Goal: Task Accomplishment & Management: Manage account settings

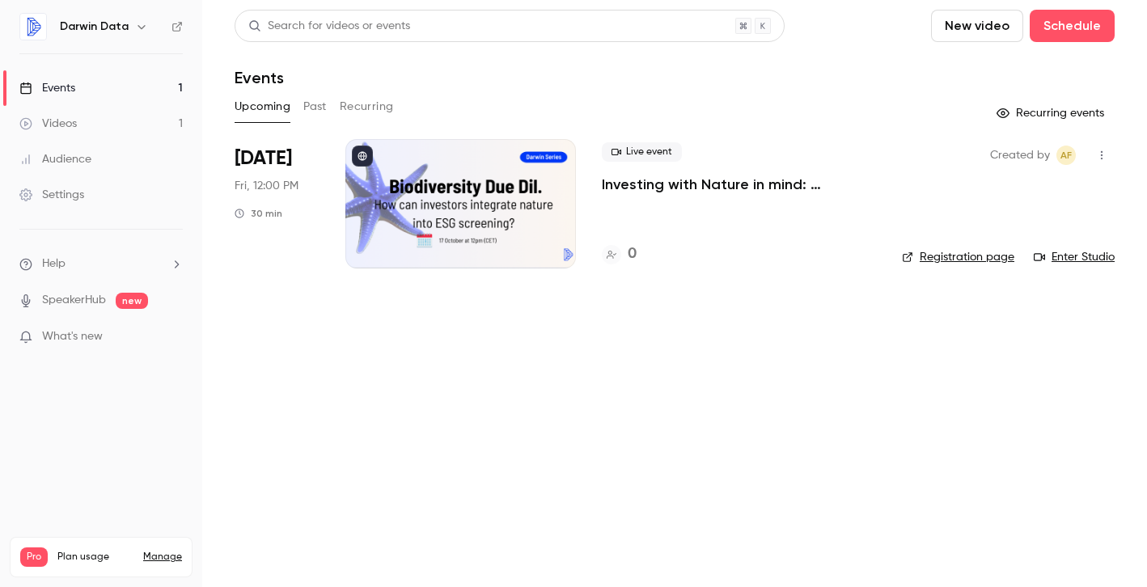
click at [500, 216] on div at bounding box center [460, 203] width 231 height 129
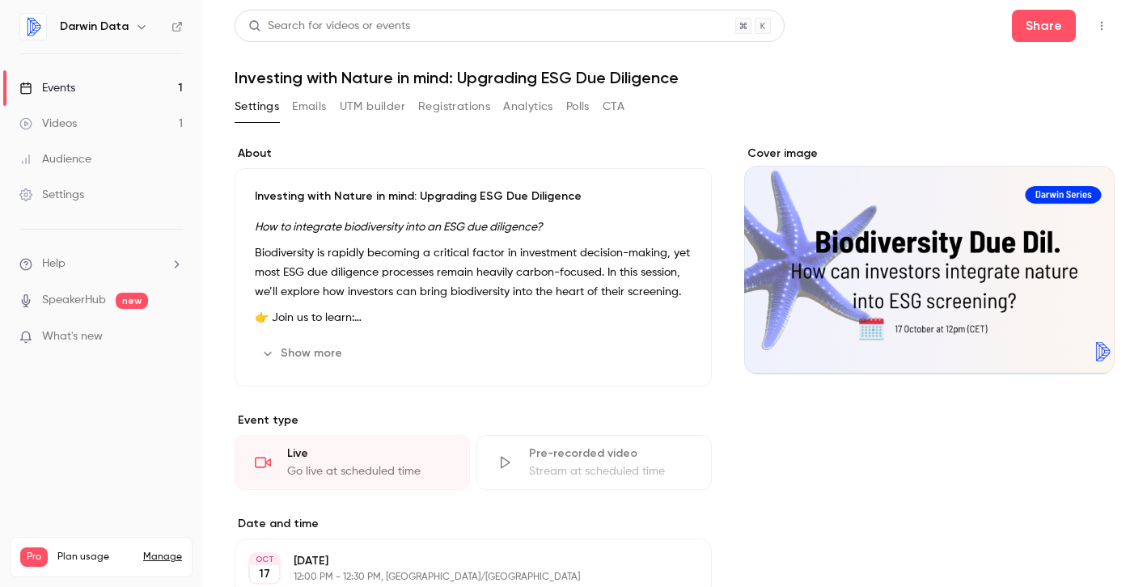
click at [651, 348] on icon "button" at bounding box center [646, 353] width 13 height 13
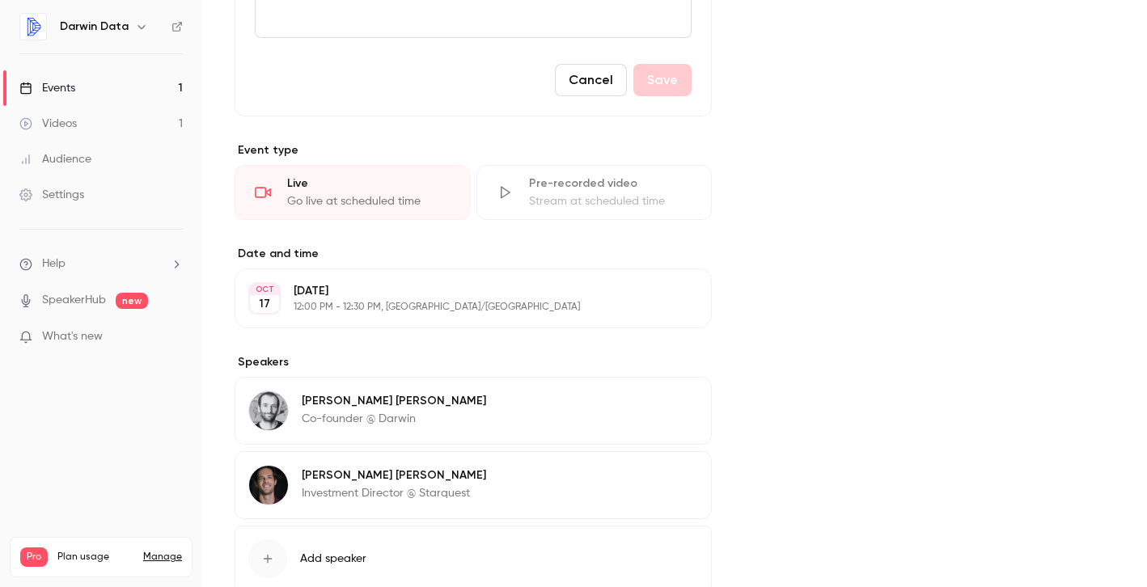
scroll to position [602, 0]
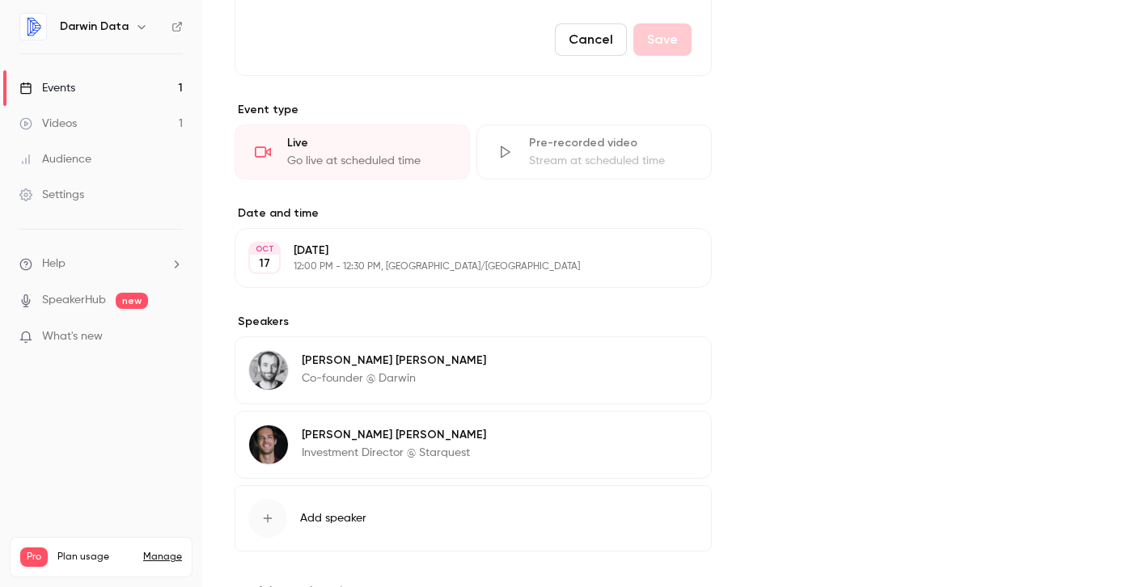
click at [653, 253] on icon "button" at bounding box center [652, 258] width 13 height 13
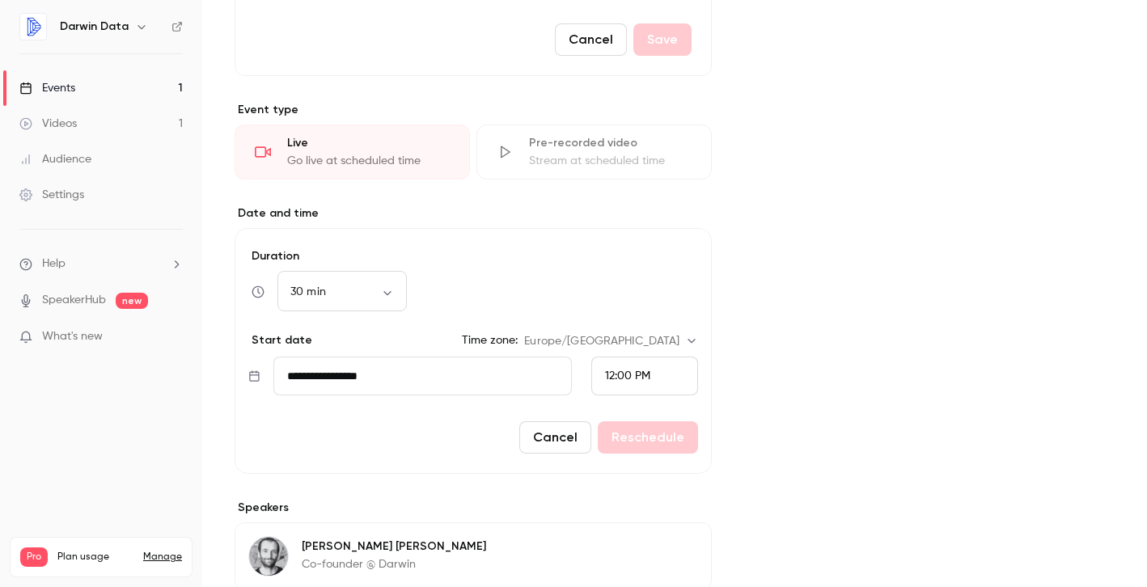
click at [342, 377] on input "**********" at bounding box center [422, 376] width 298 height 39
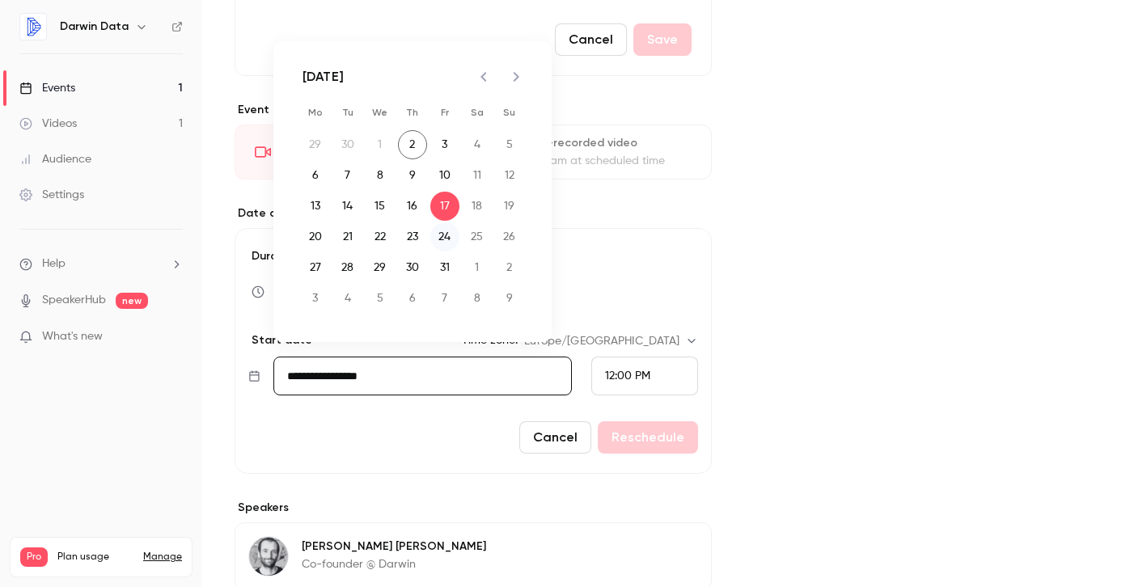
click at [448, 229] on button "24" at bounding box center [444, 236] width 29 height 29
type input "**********"
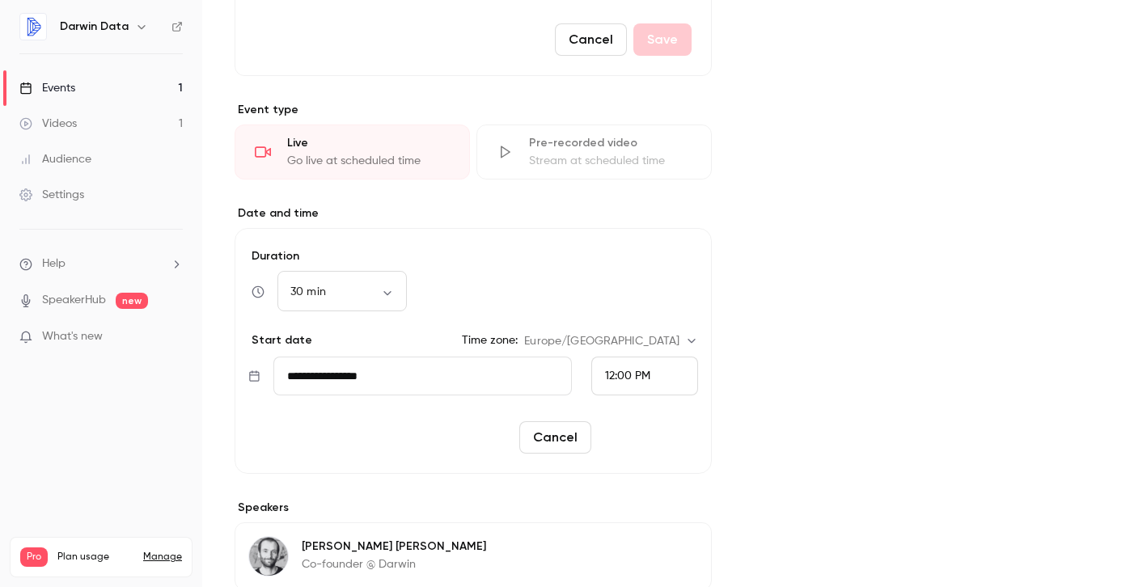
click at [650, 434] on button "Reschedule" at bounding box center [648, 437] width 100 height 32
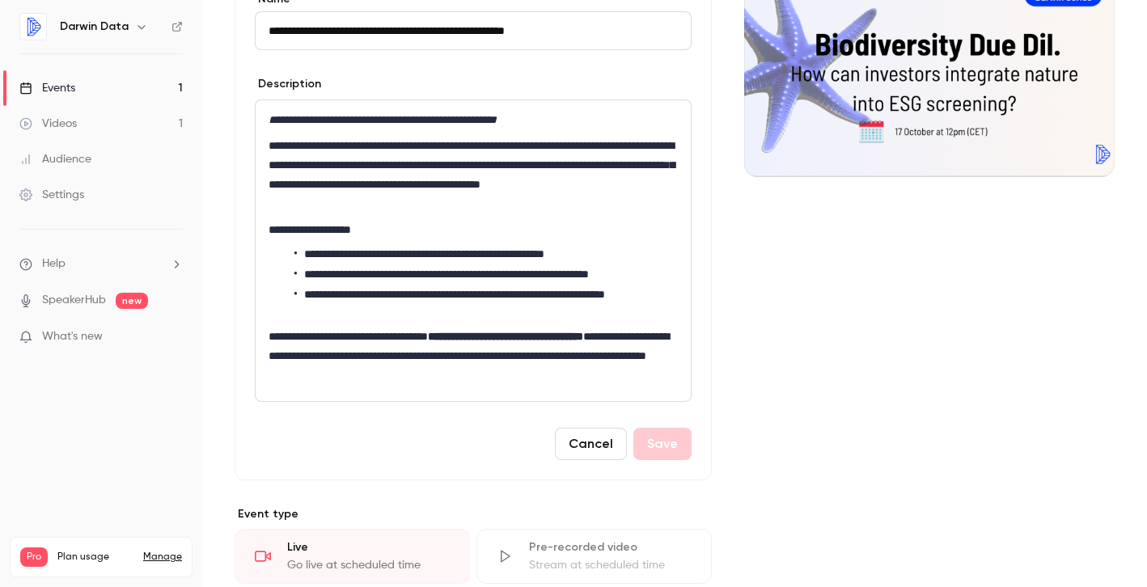
scroll to position [0, 0]
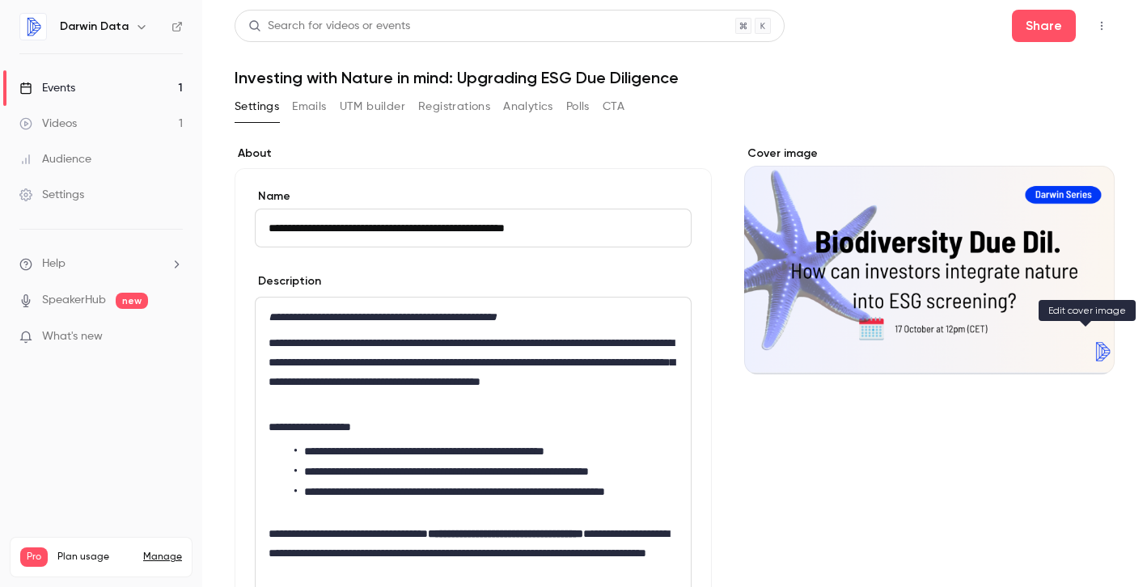
click at [1092, 353] on button "Cover image" at bounding box center [1085, 345] width 32 height 32
click at [112, 89] on link "Events 1" at bounding box center [101, 88] width 202 height 36
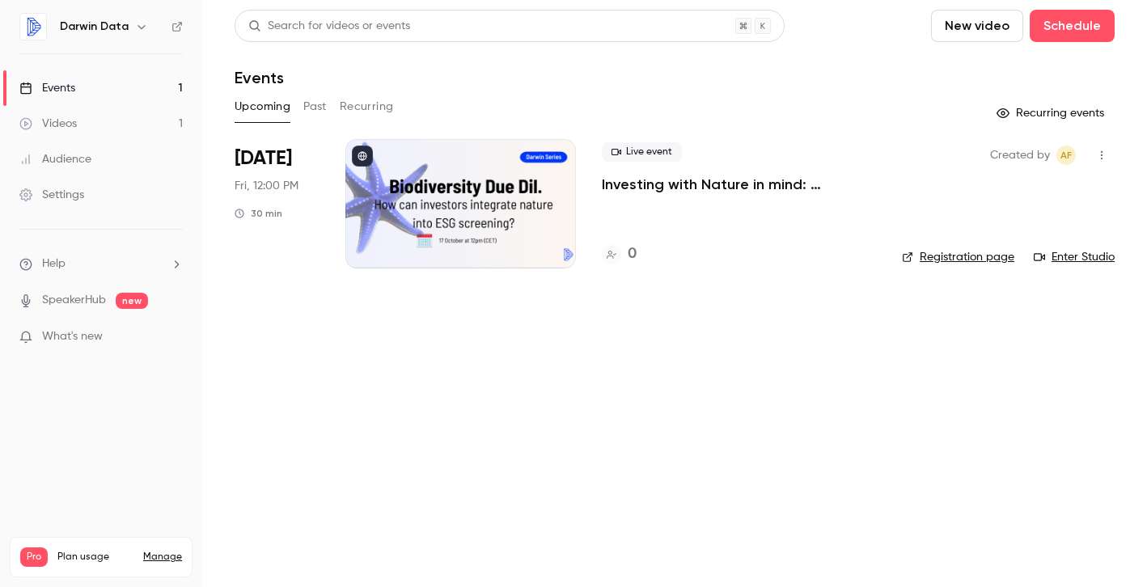
click at [955, 258] on link "Registration page" at bounding box center [958, 257] width 112 height 16
